Goal: Information Seeking & Learning: Learn about a topic

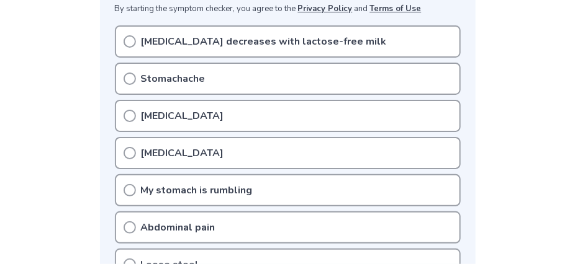
scroll to position [246, 0]
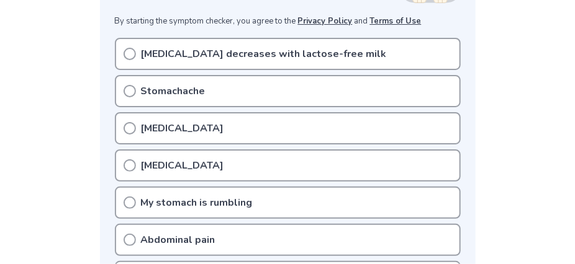
click at [127, 87] on icon at bounding box center [129, 91] width 12 height 12
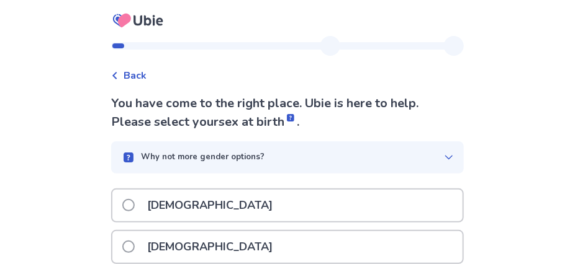
click at [135, 249] on span at bounding box center [128, 247] width 12 height 12
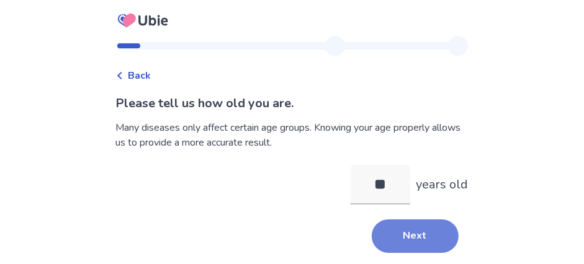
type input "**"
click at [416, 237] on button "Next" at bounding box center [415, 237] width 87 height 34
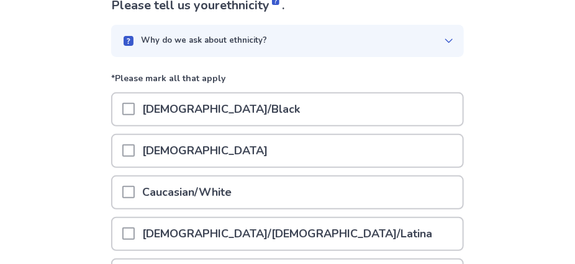
scroll to position [101, 0]
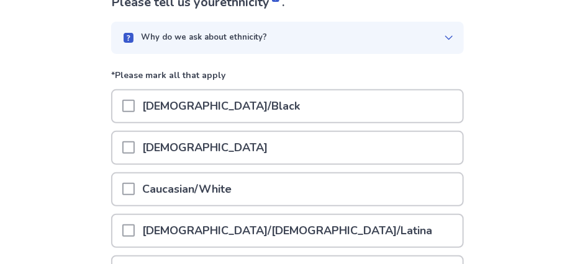
click at [135, 188] on span at bounding box center [128, 189] width 12 height 12
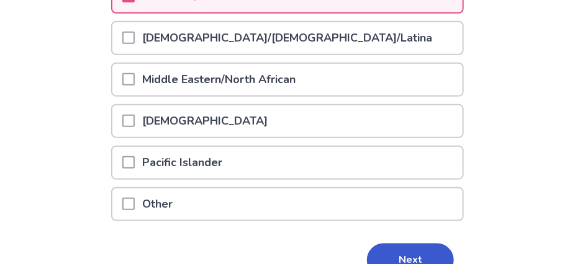
scroll to position [361, 0]
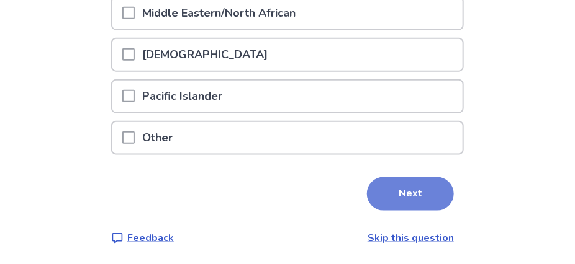
click at [398, 197] on button "Next" at bounding box center [410, 194] width 87 height 34
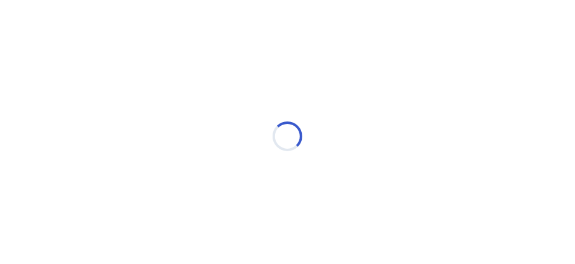
scroll to position [0, 0]
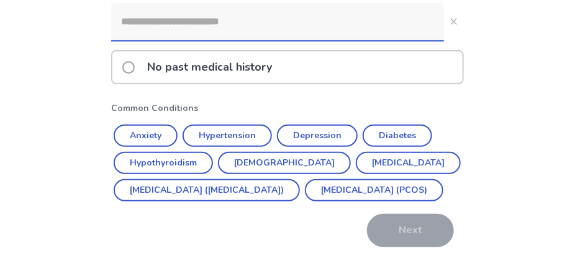
scroll to position [152, 0]
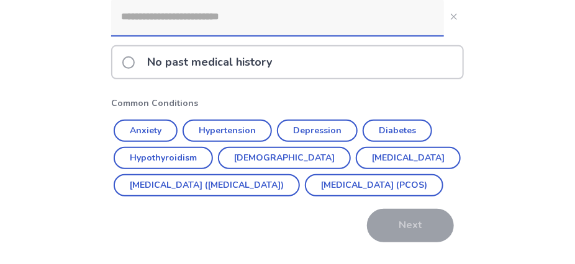
click at [287, 54] on div "No past medical history" at bounding box center [287, 63] width 350 height 32
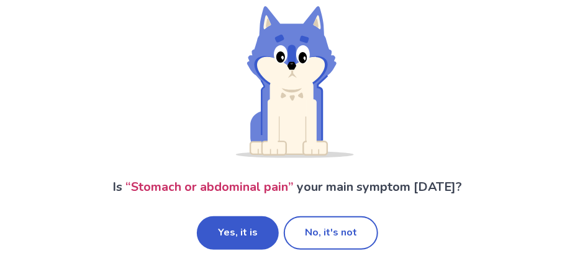
scroll to position [123, 0]
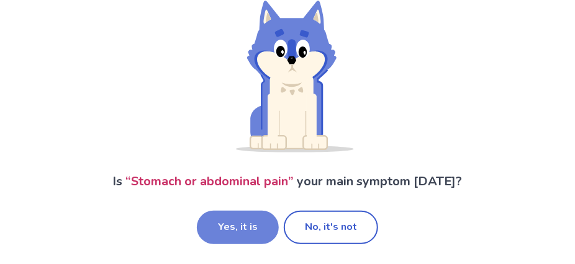
click at [252, 234] on button "Yes, it is" at bounding box center [238, 228] width 82 height 34
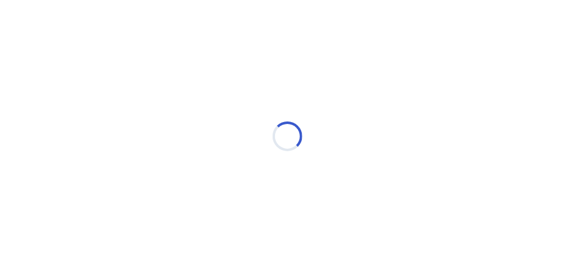
scroll to position [0, 0]
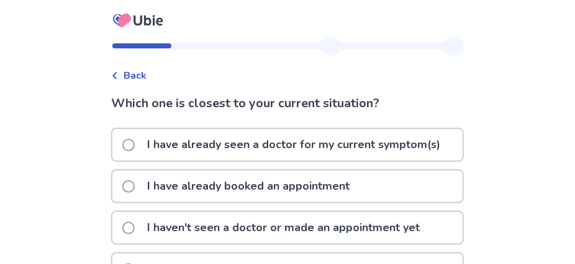
click at [135, 140] on span at bounding box center [128, 145] width 12 height 12
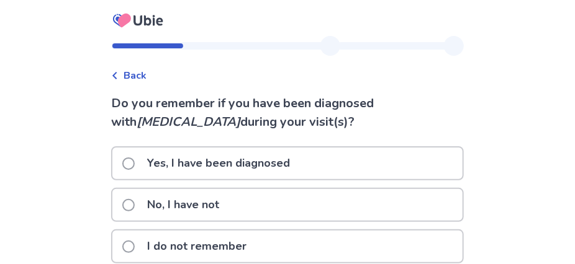
scroll to position [61, 0]
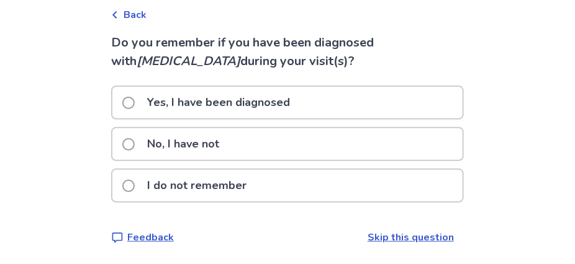
click at [135, 145] on span at bounding box center [128, 144] width 12 height 12
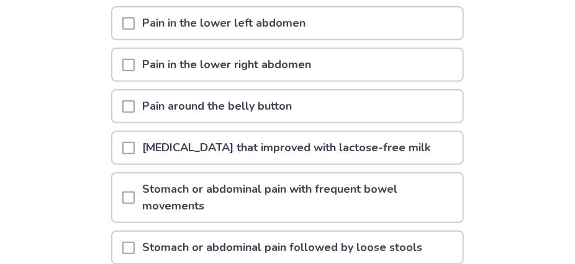
scroll to position [173, 0]
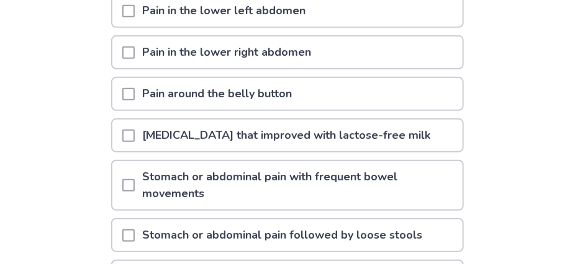
click at [135, 181] on span at bounding box center [128, 185] width 12 height 12
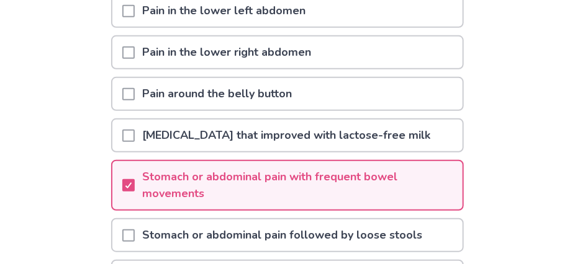
click at [135, 235] on span at bounding box center [128, 236] width 12 height 12
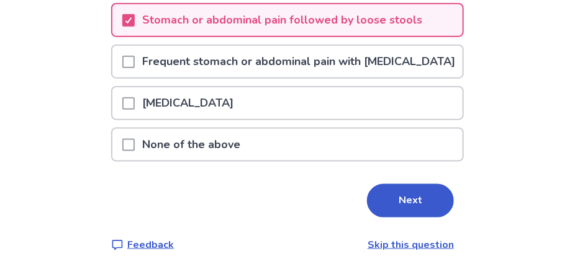
scroll to position [403, 0]
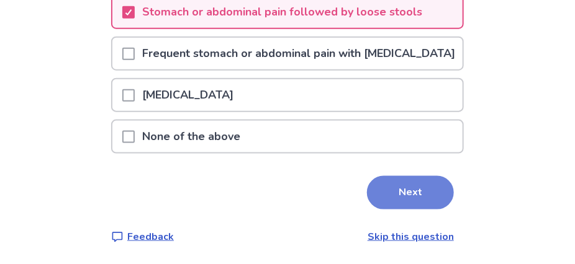
click at [414, 210] on button "Next" at bounding box center [410, 193] width 87 height 34
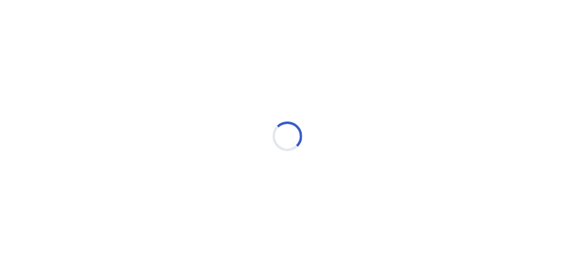
scroll to position [0, 0]
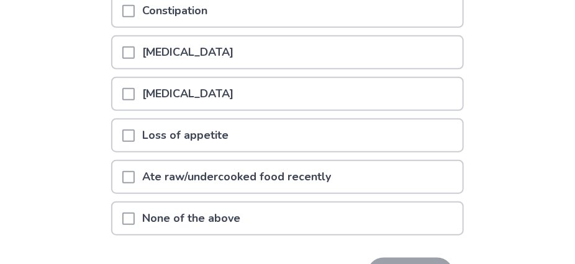
scroll to position [258, 0]
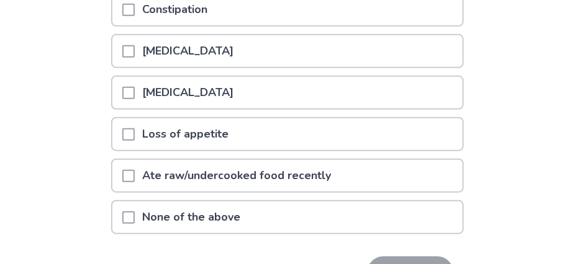
click at [135, 213] on span at bounding box center [128, 218] width 12 height 12
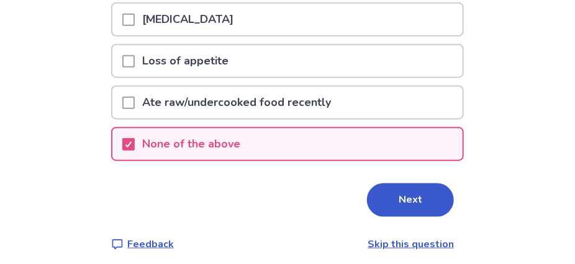
scroll to position [338, 0]
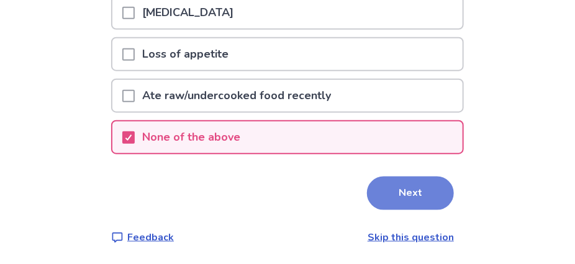
click at [403, 193] on button "Next" at bounding box center [410, 194] width 87 height 34
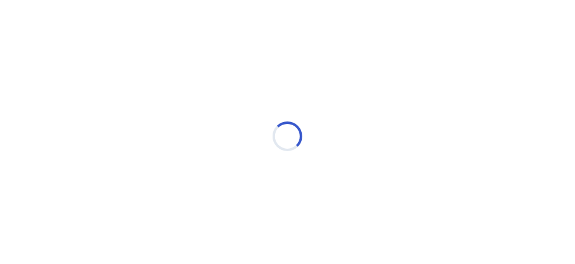
scroll to position [0, 0]
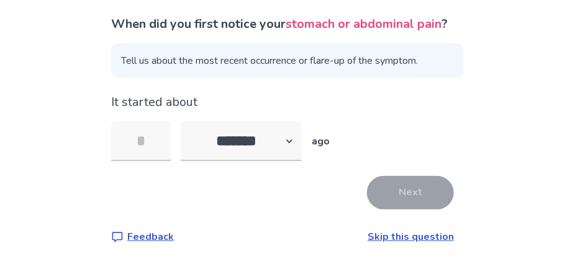
scroll to position [90, 0]
click at [297, 148] on select "******* ****** ******* ******** *******" at bounding box center [241, 142] width 121 height 40
select select "*"
click at [188, 129] on select "******* ****** ******* ******** *******" at bounding box center [241, 142] width 121 height 40
click at [160, 158] on input "tel" at bounding box center [141, 142] width 60 height 40
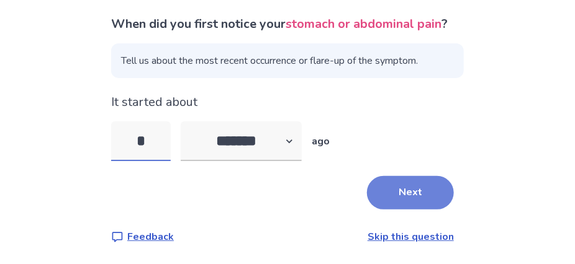
type input "*"
click at [404, 194] on button "Next" at bounding box center [410, 193] width 87 height 34
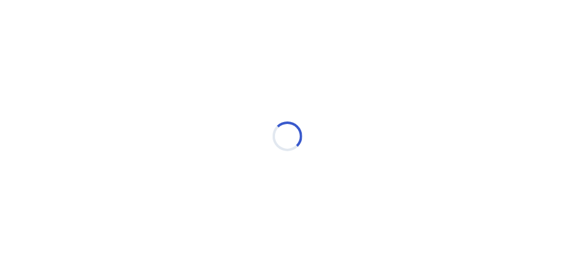
scroll to position [0, 0]
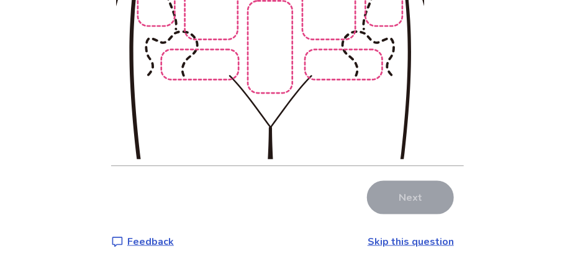
scroll to position [397, 0]
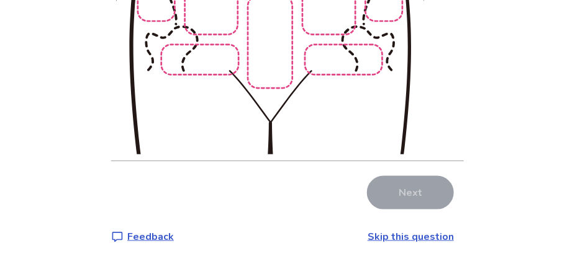
click at [423, 235] on link "Skip this question" at bounding box center [410, 237] width 86 height 14
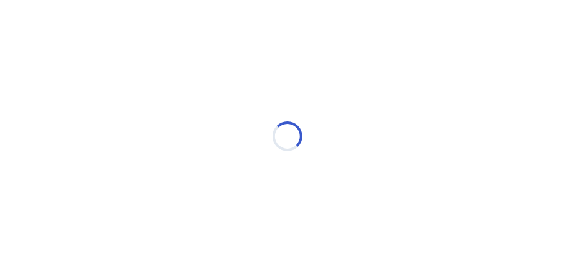
scroll to position [0, 0]
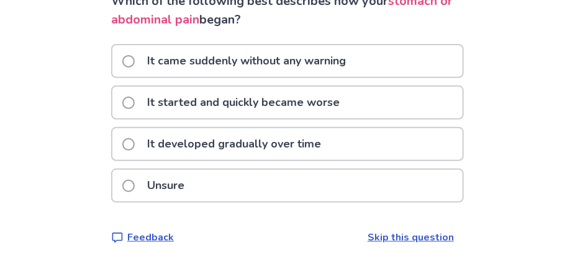
scroll to position [99, 0]
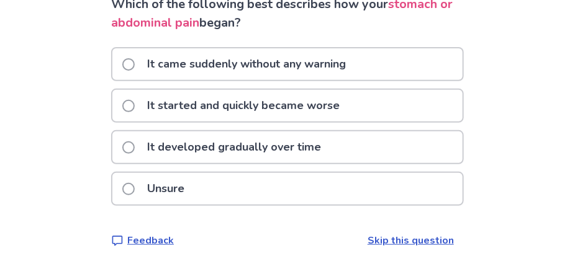
click at [415, 240] on link "Skip this question" at bounding box center [410, 241] width 86 height 14
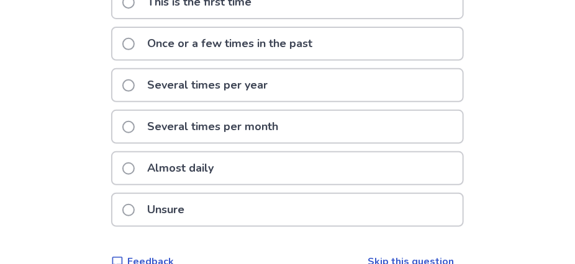
scroll to position [167, 0]
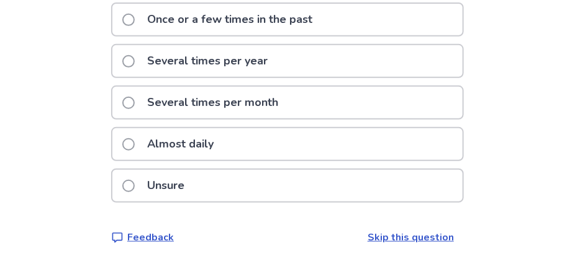
click at [436, 233] on link "Skip this question" at bounding box center [410, 238] width 86 height 14
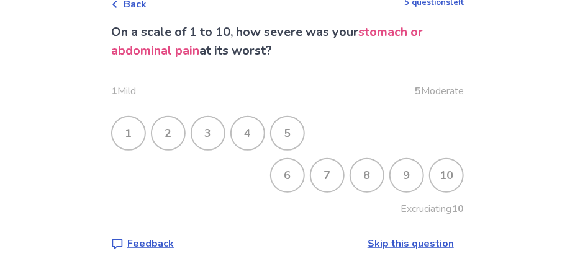
scroll to position [78, 0]
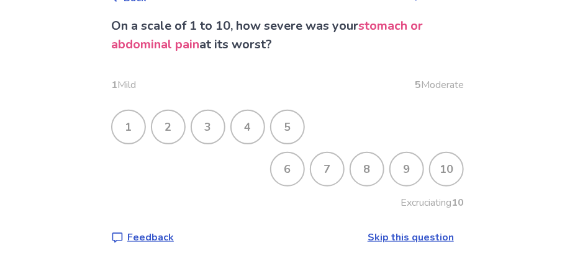
click at [403, 237] on link "Skip this question" at bounding box center [410, 238] width 86 height 14
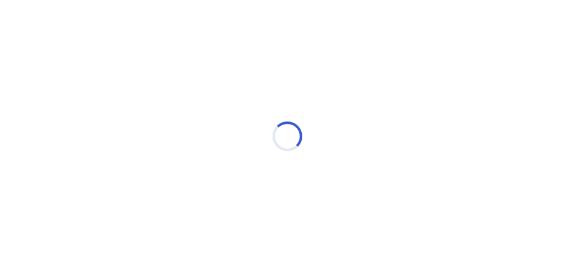
scroll to position [0, 0]
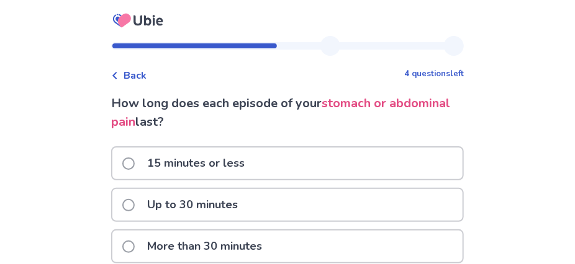
click at [213, 264] on html "Back 4 questions left How long does each episode of your stomach or abdominal p…" at bounding box center [287, 183] width 575 height 367
